Goal: Information Seeking & Learning: Learn about a topic

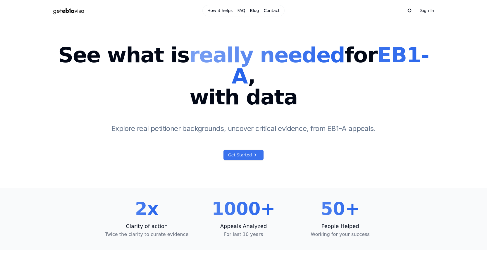
click at [249, 152] on span "Get Started" at bounding box center [240, 155] width 24 height 6
click at [237, 12] on link "FAQ" at bounding box center [241, 11] width 8 height 6
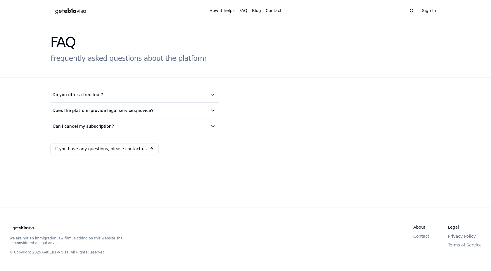
click at [128, 100] on details "Do you offer a free trial? We have a Free plan that shows you the features of t…" at bounding box center [134, 95] width 168 height 16
click at [200, 96] on summary "Do you offer a free trial?" at bounding box center [135, 95] width 164 height 6
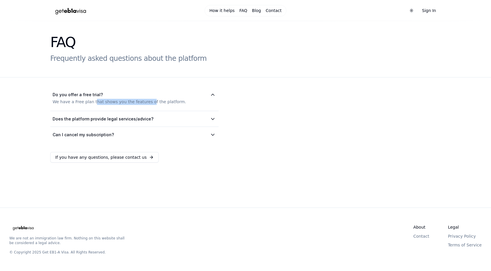
drag, startPoint x: 94, startPoint y: 100, endPoint x: 152, endPoint y: 100, distance: 58.2
click at [152, 100] on div "We have a Free plan that shows you the features of the platform." at bounding box center [135, 102] width 164 height 8
click at [150, 116] on summary "Does the platform provide legal services/advice?" at bounding box center [135, 119] width 164 height 6
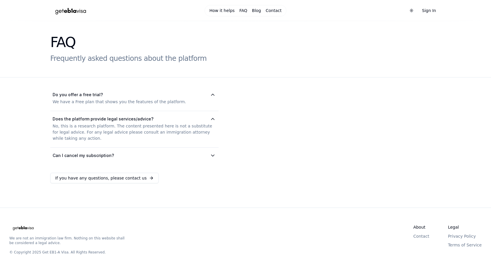
click at [83, 159] on details "Can I cancel my subscription? You can cancel your subscription at any time. You…" at bounding box center [134, 156] width 168 height 16
click at [91, 157] on h2 "Can I cancel my subscription?" at bounding box center [83, 155] width 61 height 6
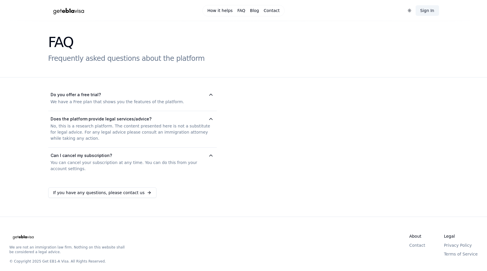
click at [428, 12] on link "Sign In" at bounding box center [427, 10] width 23 height 11
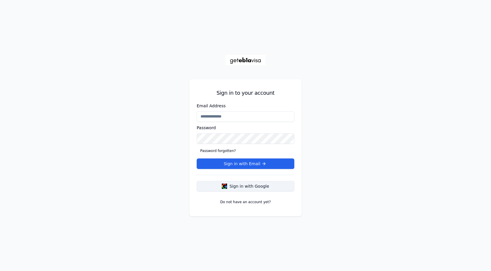
click at [237, 185] on span "Sign in with Google" at bounding box center [250, 186] width 40 height 6
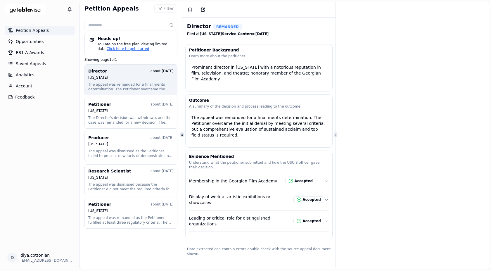
click at [35, 30] on span "Petition Appeals" at bounding box center [32, 30] width 33 height 6
click at [34, 45] on link "Opportunities" at bounding box center [40, 41] width 70 height 9
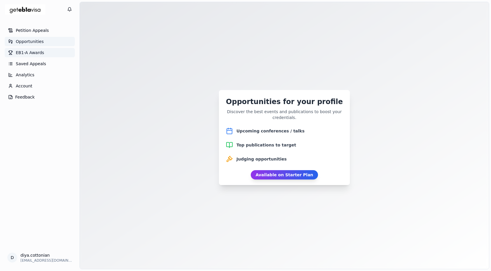
click at [39, 56] on link "EB1-A Awards" at bounding box center [40, 52] width 70 height 9
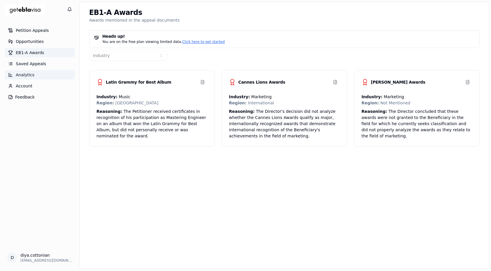
click at [28, 75] on span "Analytics" at bounding box center [25, 75] width 19 height 6
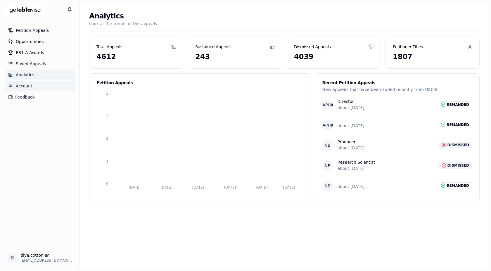
click at [24, 86] on span "Account" at bounding box center [24, 86] width 17 height 6
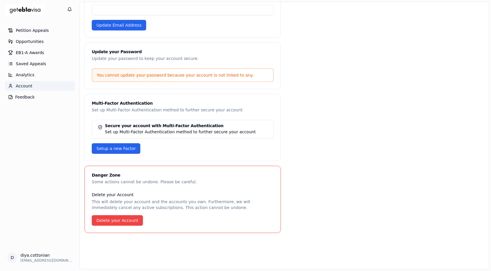
scroll to position [153, 0]
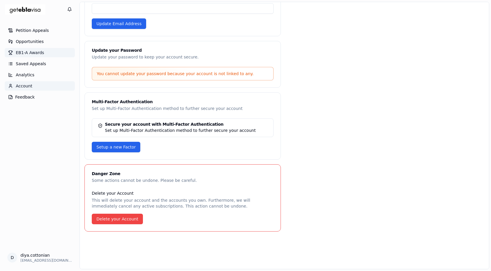
click at [33, 51] on span "EB1-A Awards" at bounding box center [30, 53] width 28 height 6
